Goal: Transaction & Acquisition: Purchase product/service

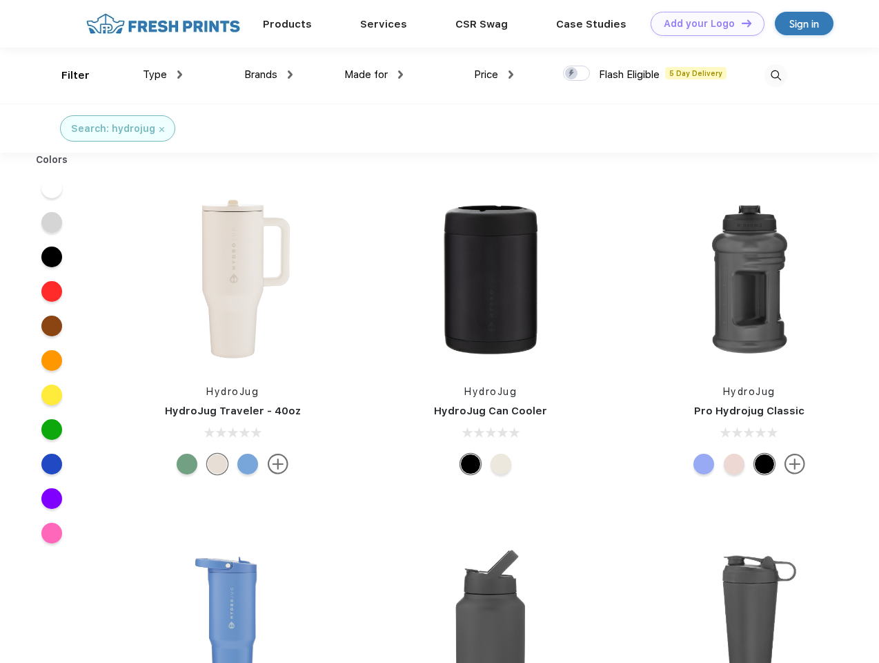
scroll to position [1, 0]
click at [703, 23] on link "Add your Logo Design Tool" at bounding box center [708, 24] width 114 height 24
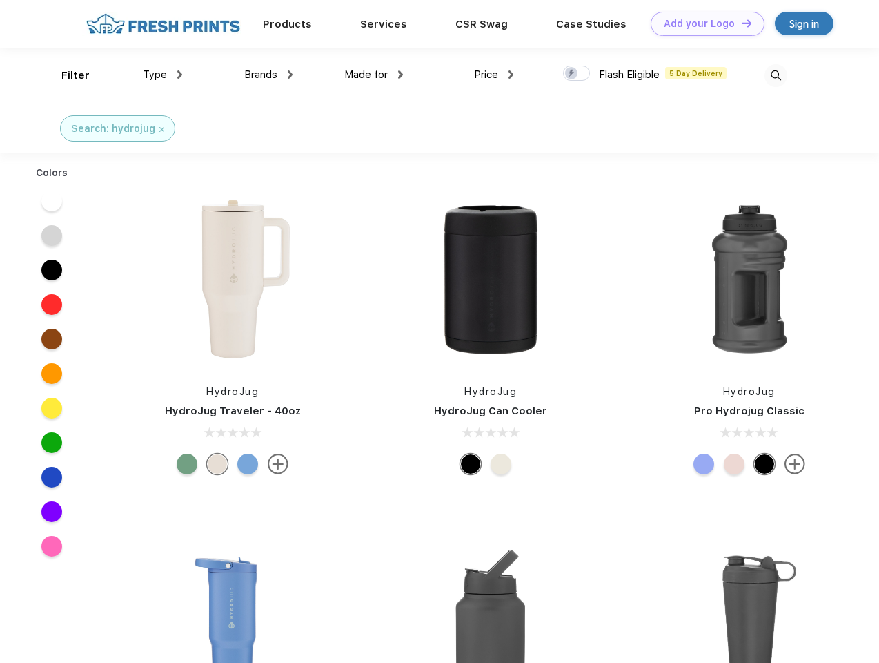
click at [0, 0] on div "Design Tool" at bounding box center [0, 0] width 0 height 0
click at [741, 23] on link "Add your Logo Design Tool" at bounding box center [708, 24] width 114 height 24
click at [66, 75] on div "Filter" at bounding box center [75, 76] width 28 height 16
click at [163, 75] on span "Type" at bounding box center [155, 74] width 24 height 12
click at [269, 75] on span "Brands" at bounding box center [260, 74] width 33 height 12
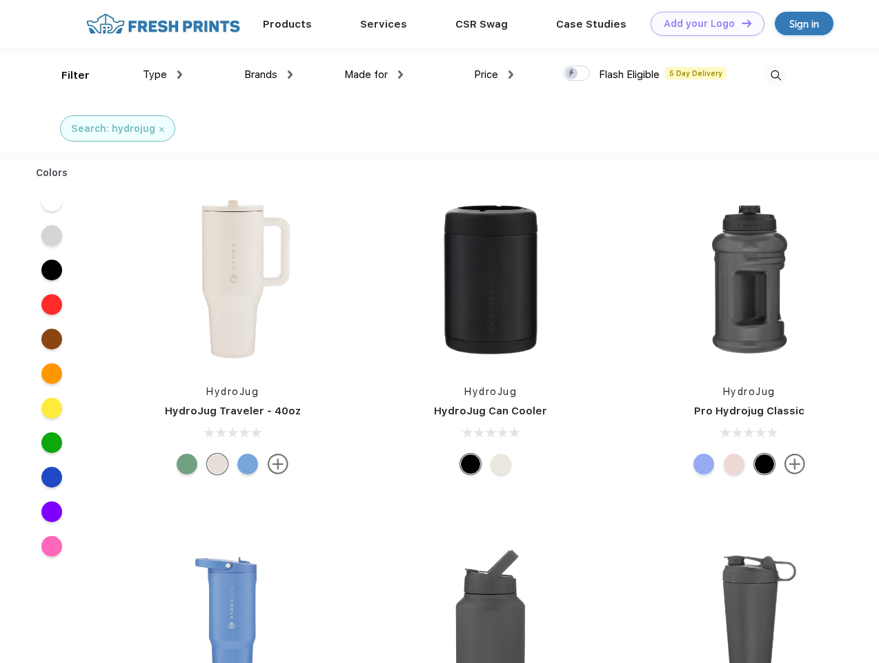
click at [374, 75] on span "Made for" at bounding box center [365, 74] width 43 height 12
click at [494, 75] on span "Price" at bounding box center [486, 74] width 24 height 12
click at [577, 74] on div at bounding box center [576, 73] width 27 height 15
click at [572, 74] on input "checkbox" at bounding box center [567, 69] width 9 height 9
click at [776, 75] on img at bounding box center [776, 75] width 23 height 23
